Goal: Navigation & Orientation: Find specific page/section

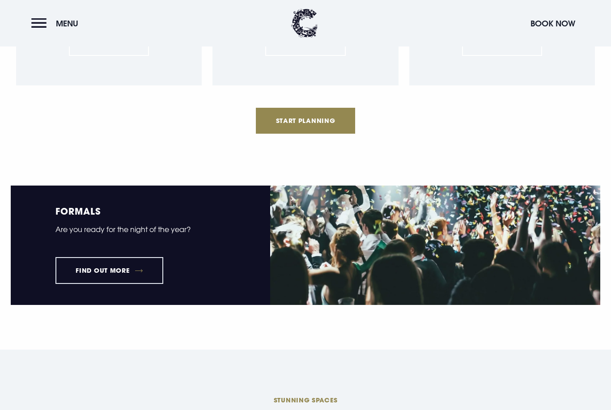
scroll to position [1073, 0]
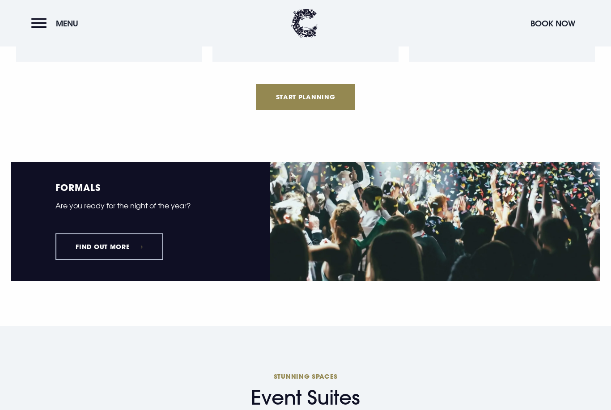
click at [121, 250] on link "Find out more" at bounding box center [109, 247] width 108 height 27
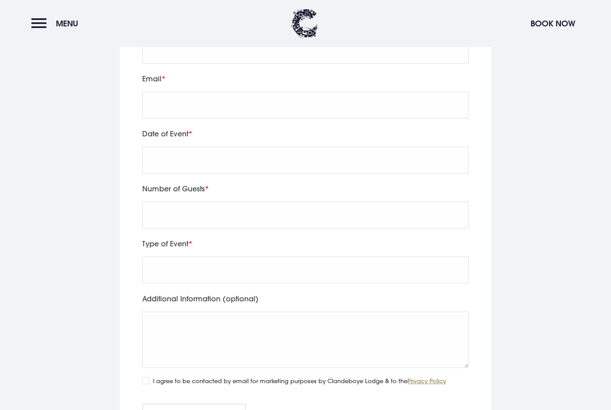
scroll to position [1664, 0]
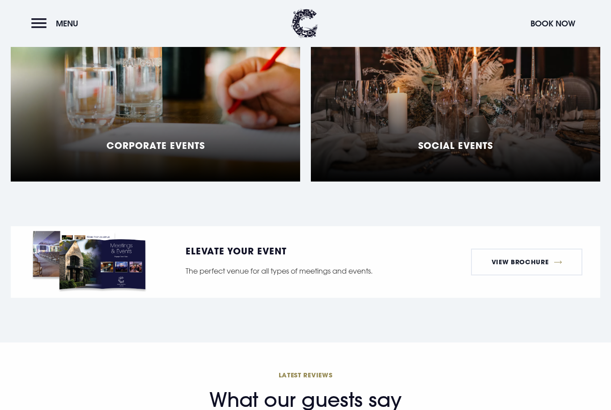
click at [350, 127] on div "Social Events" at bounding box center [455, 70] width 289 height 224
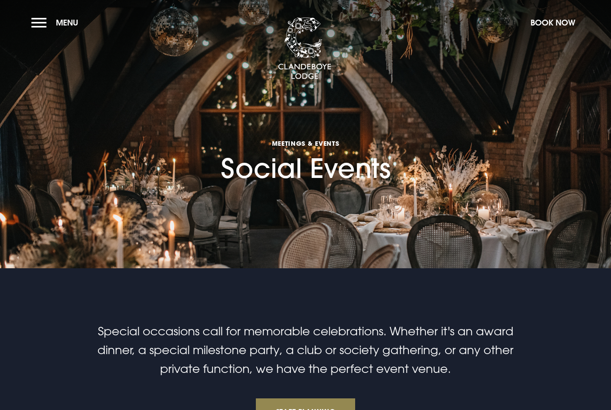
checkbox input "true"
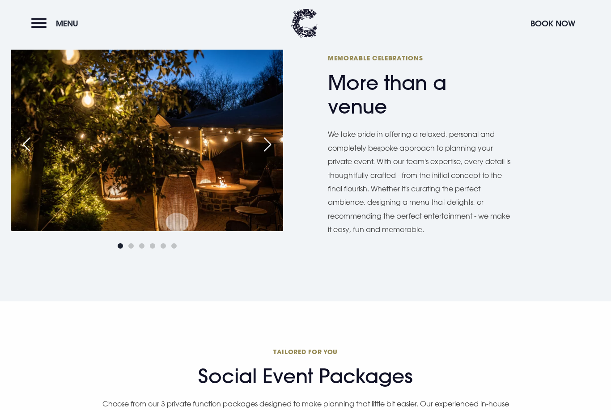
click at [260, 146] on div "Next slide" at bounding box center [267, 145] width 22 height 20
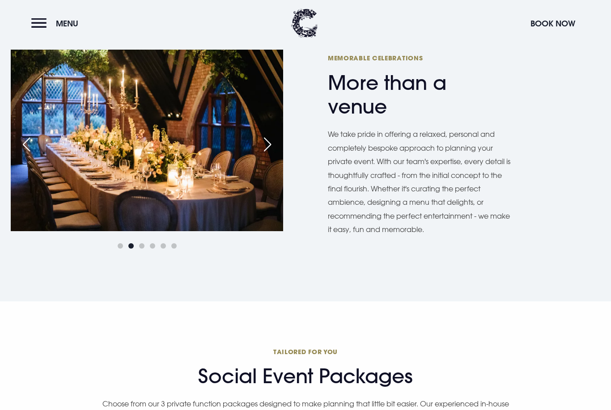
scroll to position [469, 0]
click at [260, 146] on div "Next slide" at bounding box center [267, 145] width 22 height 20
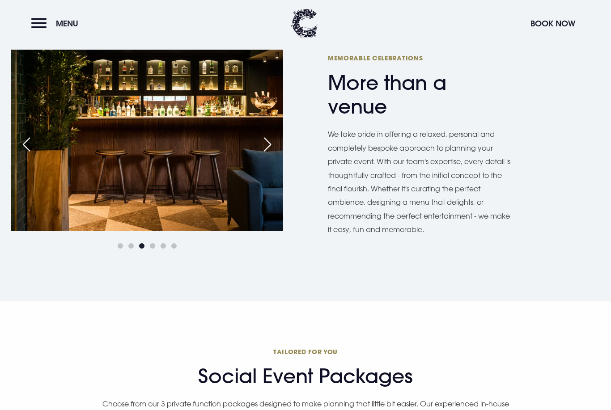
click at [269, 142] on div "Next slide" at bounding box center [267, 145] width 22 height 20
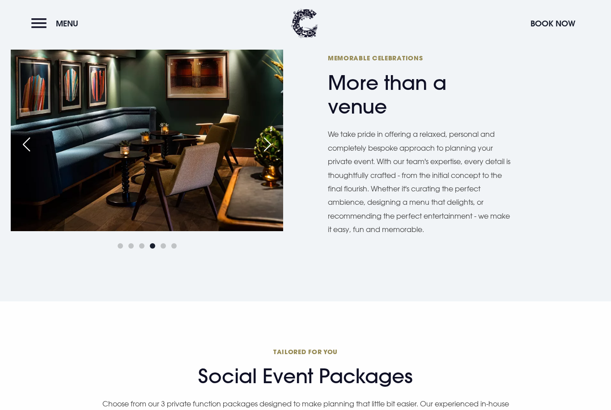
click at [269, 142] on div "Next slide" at bounding box center [267, 145] width 22 height 20
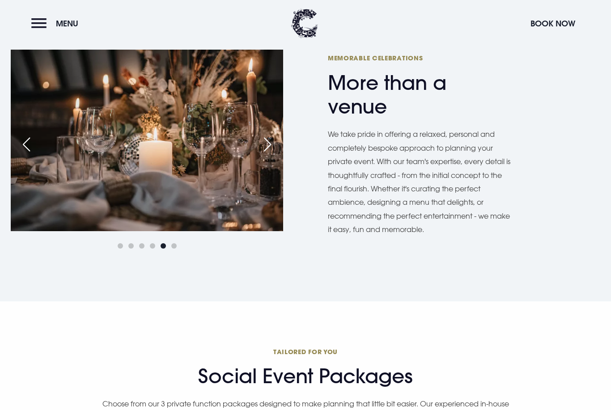
click at [269, 142] on div "Next slide" at bounding box center [267, 145] width 22 height 20
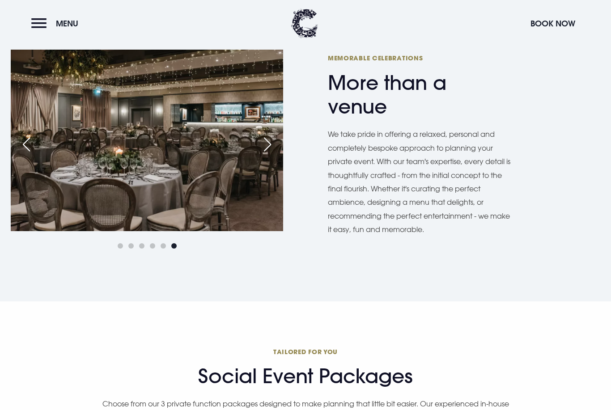
click at [269, 142] on div "Next slide" at bounding box center [267, 145] width 22 height 20
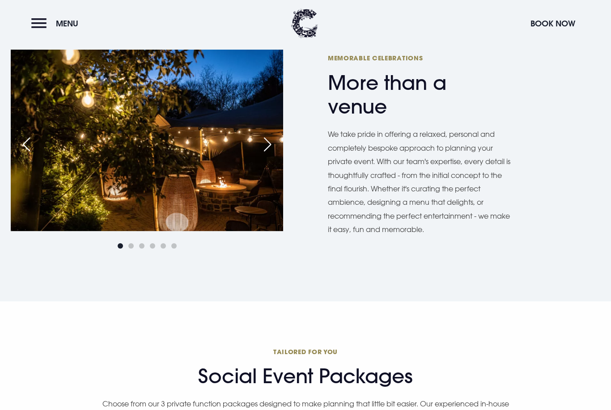
click at [269, 142] on div "Next slide" at bounding box center [267, 145] width 22 height 20
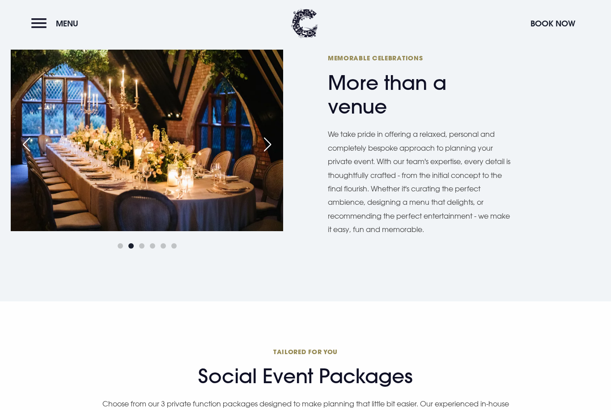
click at [269, 142] on div "Next slide" at bounding box center [267, 145] width 22 height 20
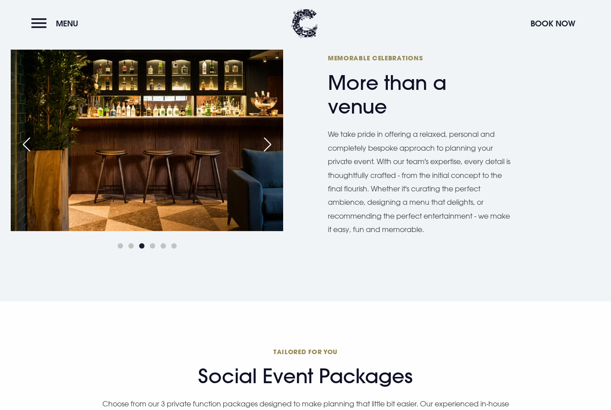
click at [19, 141] on div "Previous slide" at bounding box center [26, 145] width 22 height 20
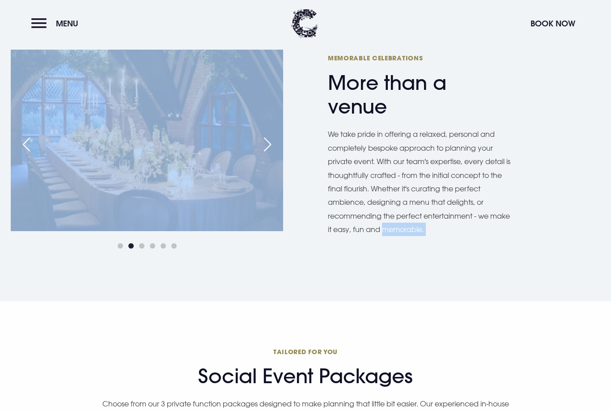
click at [19, 141] on div "Previous slide" at bounding box center [26, 145] width 22 height 20
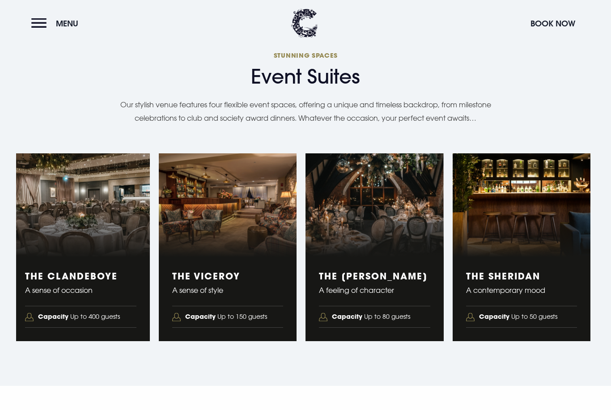
scroll to position [1421, 0]
